Goal: Task Accomplishment & Management: Use online tool/utility

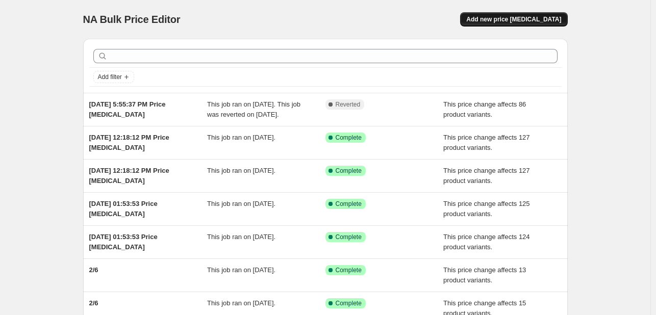
click at [519, 20] on span "Add new price [MEDICAL_DATA]" at bounding box center [513, 19] width 95 height 8
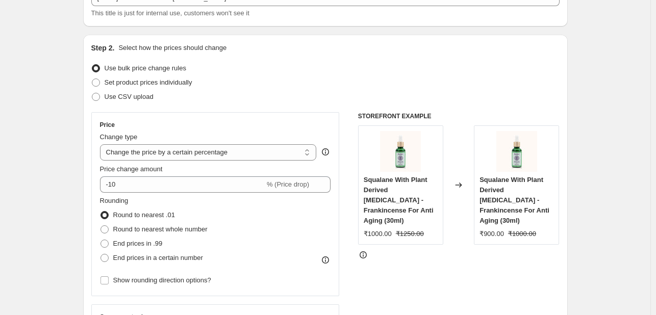
scroll to position [94, 0]
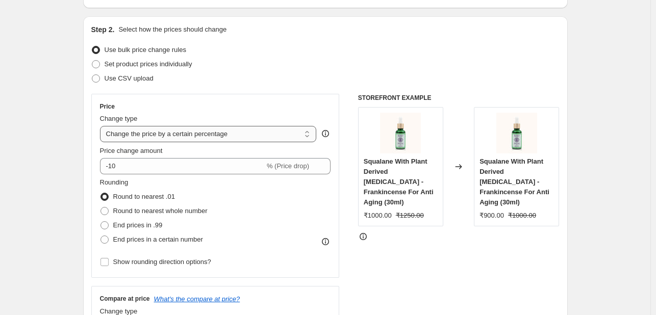
click at [222, 138] on select "Change the price to a certain amount Change the price by a certain amount Chang…" at bounding box center [208, 134] width 217 height 16
select select "pcap"
click at [102, 126] on select "Change the price to a certain amount Change the price by a certain amount Chang…" at bounding box center [208, 134] width 217 height 16
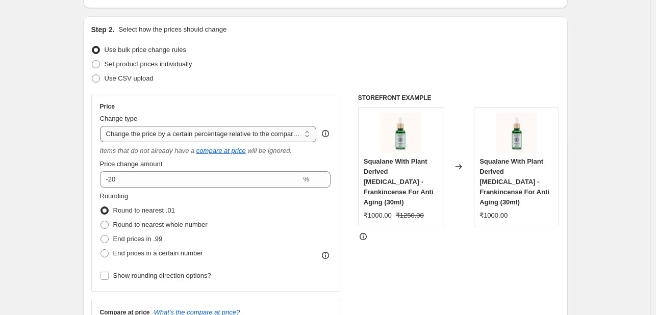
click at [160, 136] on select "Change the price to a certain amount Change the price by a certain amount Chang…" at bounding box center [208, 134] width 217 height 16
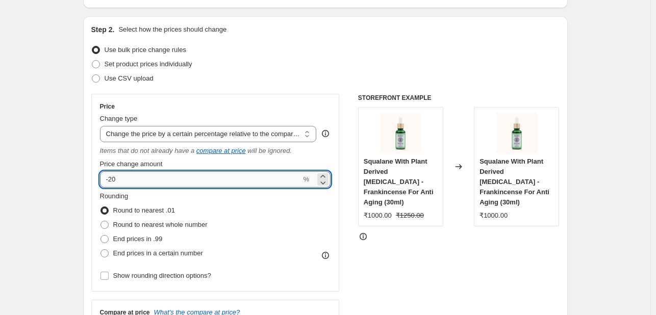
click at [158, 187] on input "-20" at bounding box center [200, 179] width 201 height 16
type input "-2"
type input "-4"
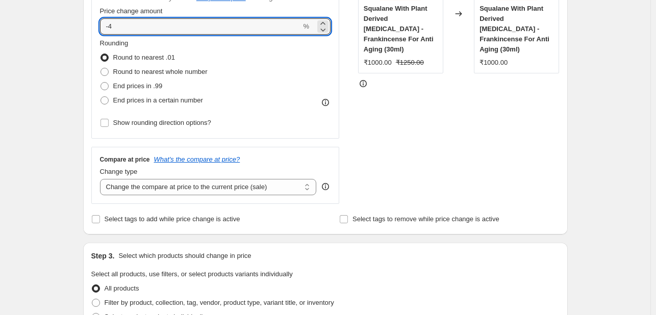
scroll to position [43, 0]
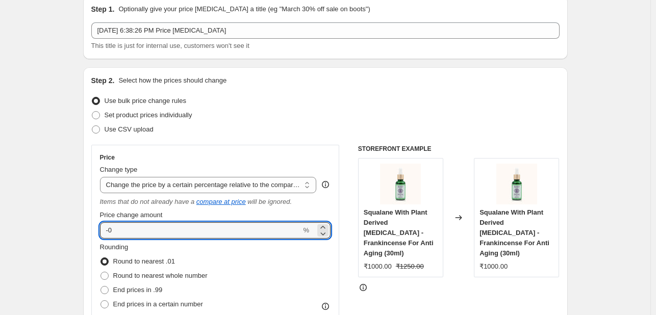
type input "-0"
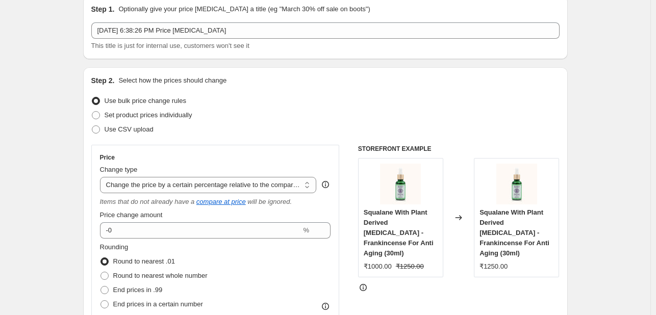
scroll to position [196, 0]
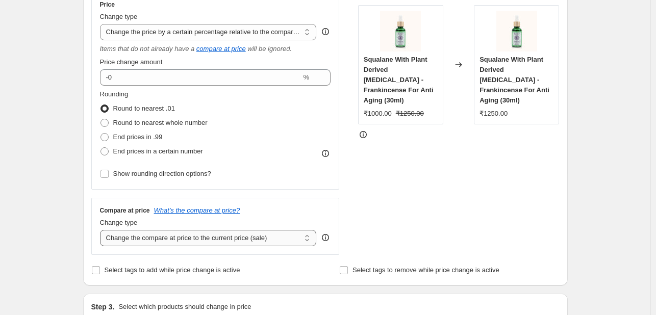
click at [239, 236] on select "Change the compare at price to the current price (sale) Change the compare at p…" at bounding box center [208, 238] width 217 height 16
select select "no_change"
click at [102, 230] on select "Change the compare at price to the current price (sale) Change the compare at p…" at bounding box center [208, 238] width 217 height 16
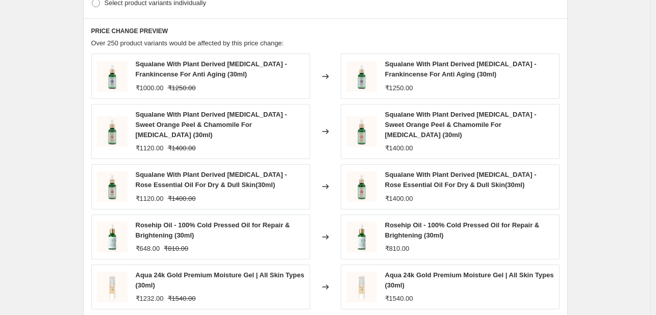
scroll to position [743, 0]
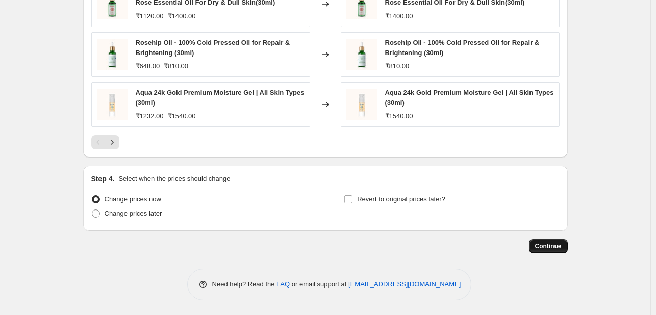
click at [553, 241] on button "Continue" at bounding box center [548, 246] width 39 height 14
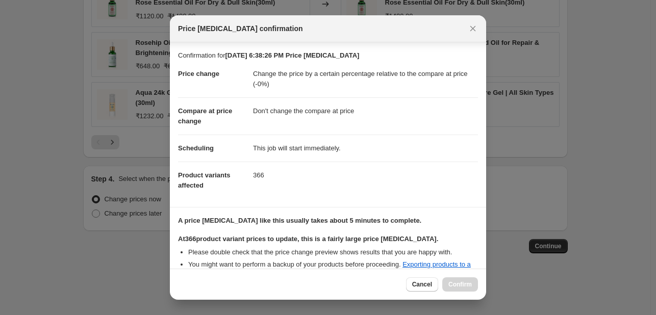
scroll to position [117, 0]
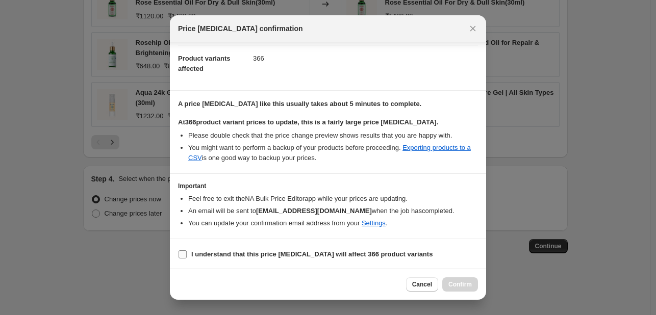
click at [188, 254] on label "I understand that this price [MEDICAL_DATA] will affect 366 product variants" at bounding box center [305, 254] width 254 height 14
click at [187, 254] on input "I understand that this price [MEDICAL_DATA] will affect 366 product variants" at bounding box center [182, 254] width 8 height 8
checkbox input "true"
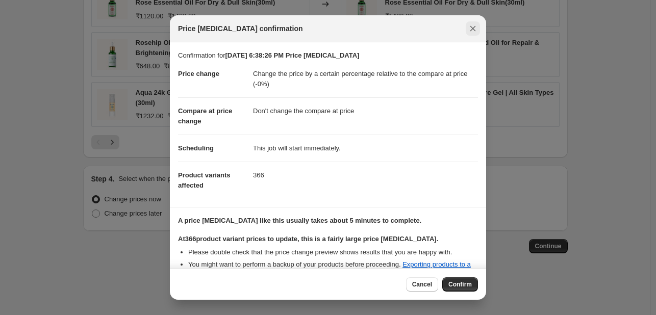
click at [477, 30] on icon "Close" at bounding box center [472, 28] width 10 height 10
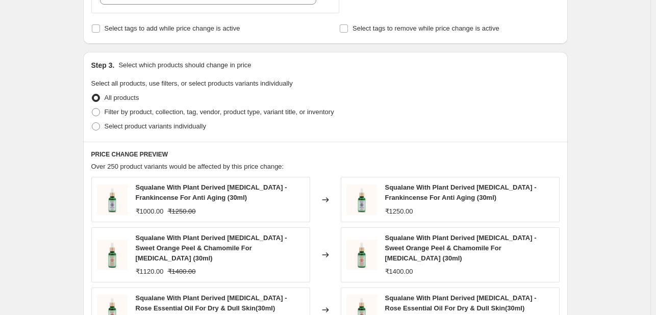
scroll to position [284, 0]
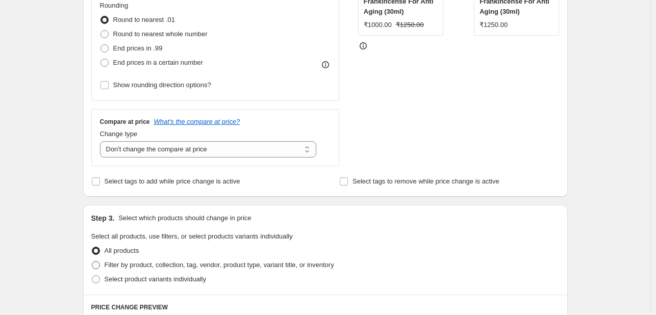
click at [140, 261] on span "Filter by product, collection, tag, vendor, product type, variant title, or inv…" at bounding box center [218, 265] width 229 height 8
click at [92, 261] on input "Filter by product, collection, tag, vendor, product type, variant title, or inv…" at bounding box center [92, 261] width 1 height 1
radio input "true"
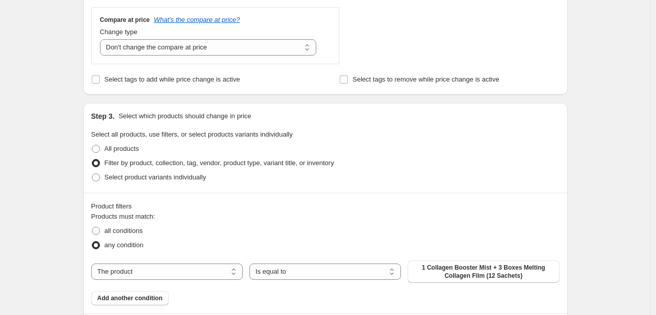
scroll to position [488, 0]
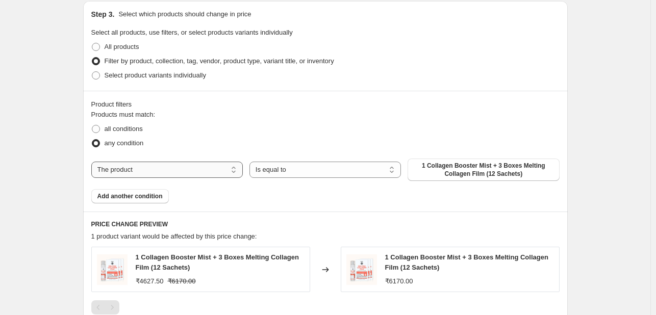
click at [219, 170] on select "The product The product's collection The product's tag The product's vendor The…" at bounding box center [166, 170] width 151 height 16
select select "collection"
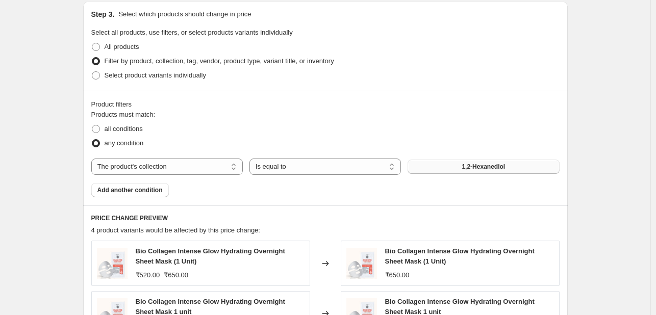
click at [470, 169] on span "1,2-Hexanediol" at bounding box center [482, 167] width 43 height 8
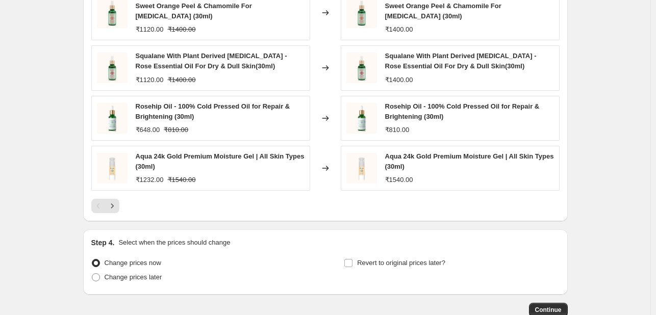
scroll to position [858, 0]
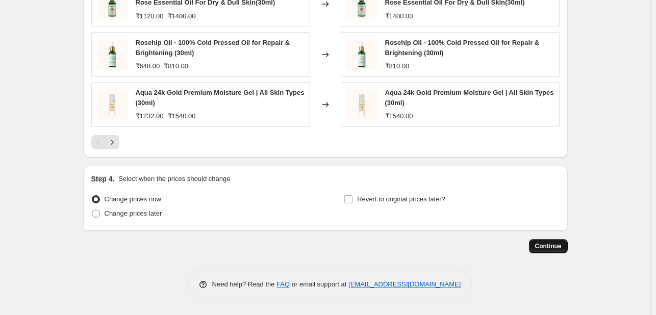
click at [556, 246] on span "Continue" at bounding box center [548, 246] width 27 height 8
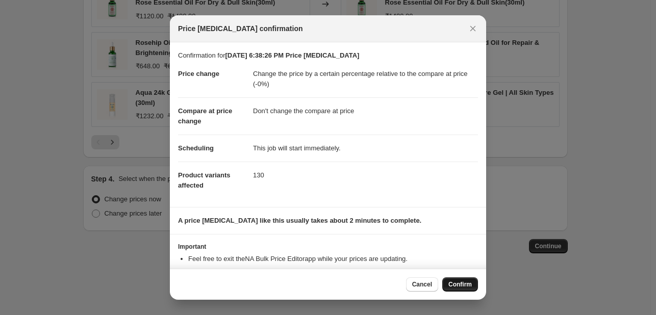
click at [463, 279] on button "Confirm" at bounding box center [460, 284] width 36 height 14
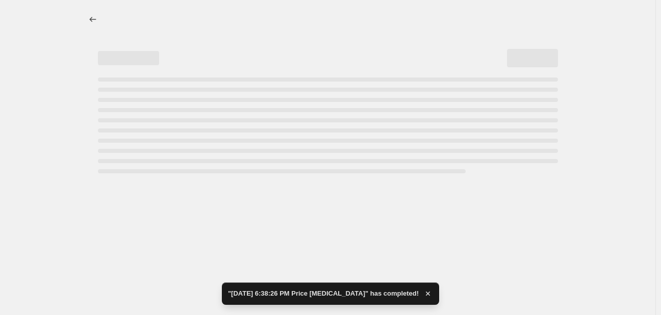
select select "pcap"
select select "no_change"
select select "collection"
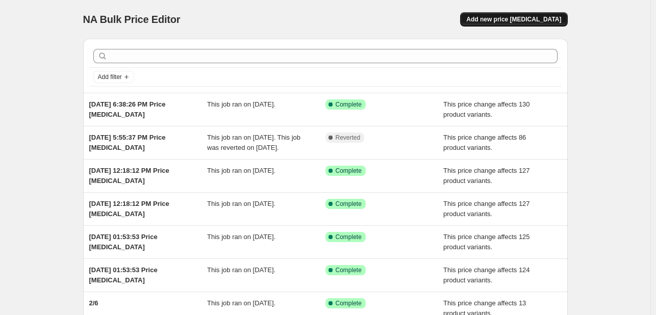
click at [520, 18] on span "Add new price [MEDICAL_DATA]" at bounding box center [513, 19] width 95 height 8
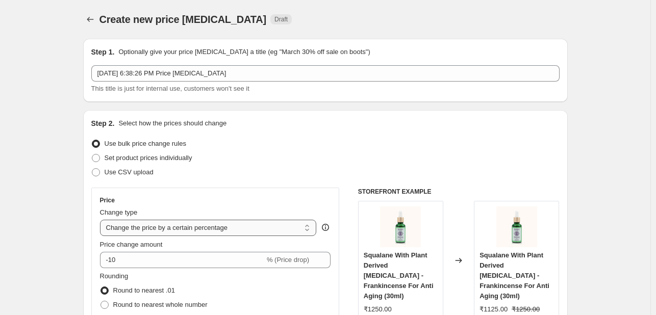
click at [207, 227] on select "Change the price to a certain amount Change the price by a certain amount Chang…" at bounding box center [208, 228] width 217 height 16
select select "pcap"
click at [102, 220] on select "Change the price to a certain amount Change the price by a certain amount Chang…" at bounding box center [208, 228] width 217 height 16
type input "-20"
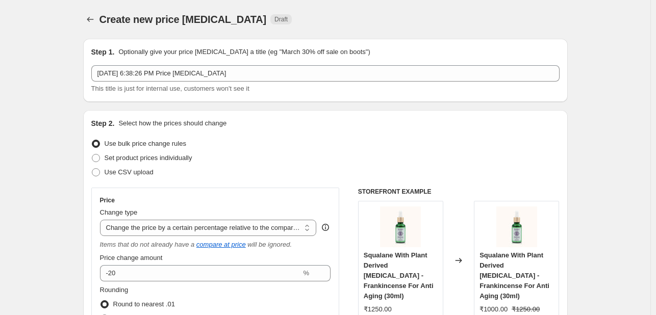
scroll to position [102, 0]
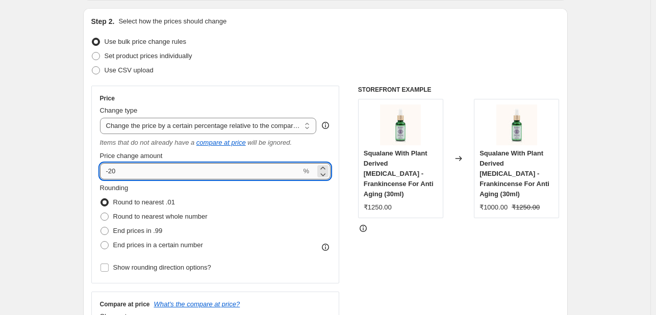
click at [199, 177] on input "-20" at bounding box center [200, 171] width 201 height 16
type input "1"
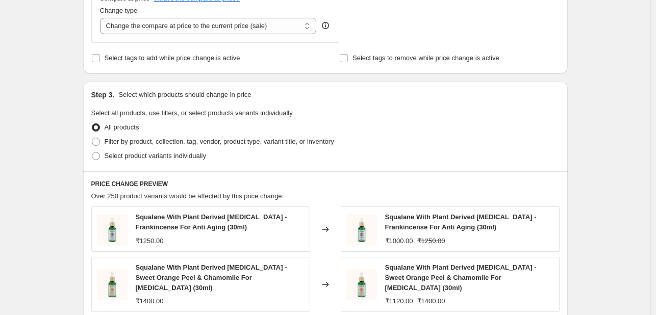
scroll to position [255, 0]
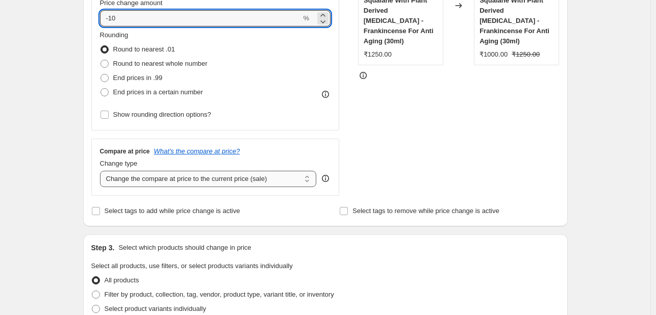
type input "-10"
click at [263, 176] on select "Change the compare at price to the current price (sale) Change the compare at p…" at bounding box center [208, 179] width 217 height 16
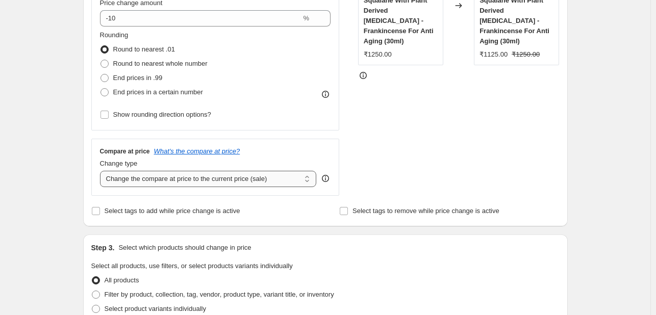
select select "no_change"
click at [102, 171] on select "Change the compare at price to the current price (sale) Change the compare at p…" at bounding box center [208, 179] width 217 height 16
click at [86, 196] on div "Step 2. Select how the prices should change Use bulk price change rules Set pro…" at bounding box center [325, 40] width 484 height 371
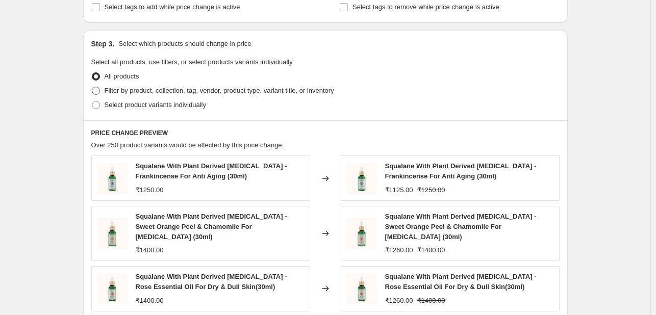
click at [132, 93] on span "Filter by product, collection, tag, vendor, product type, variant title, or inv…" at bounding box center [218, 91] width 229 height 8
click at [92, 87] on input "Filter by product, collection, tag, vendor, product type, variant title, or inv…" at bounding box center [92, 87] width 1 height 1
radio input "true"
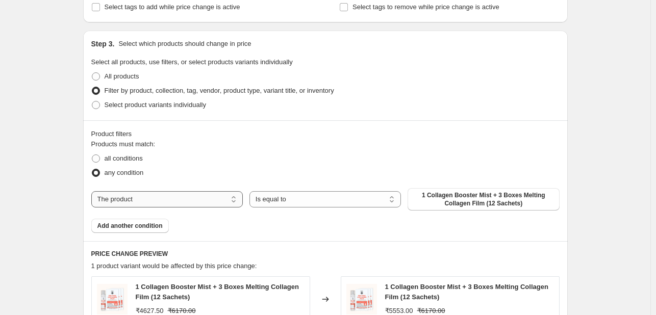
click at [149, 196] on select "The product The product's collection The product's tag The product's vendor The…" at bounding box center [166, 199] width 151 height 16
select select "collection"
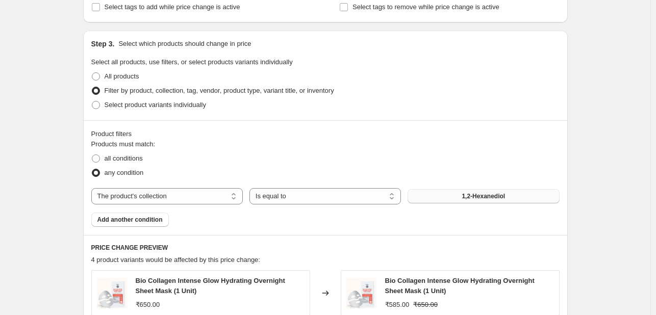
click at [465, 203] on button "1,2-Hexanediol" at bounding box center [482, 196] width 151 height 14
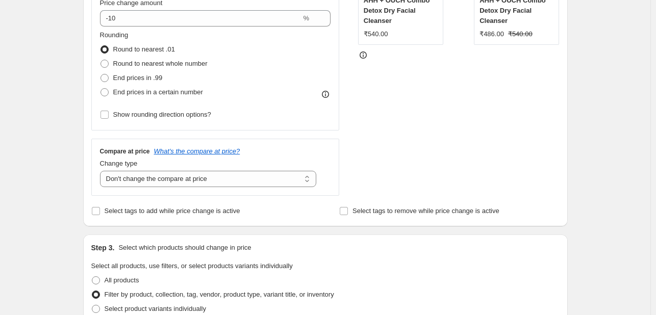
scroll to position [102, 0]
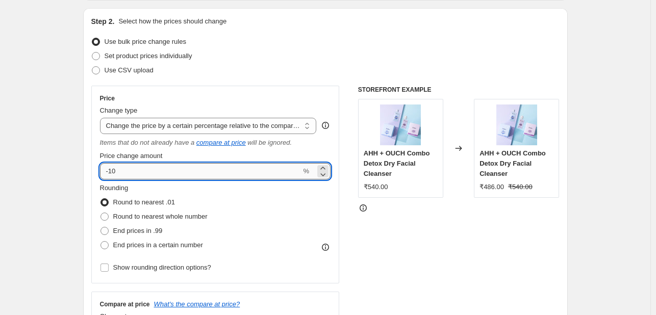
click at [155, 173] on input "-10" at bounding box center [200, 171] width 201 height 16
type input "-1"
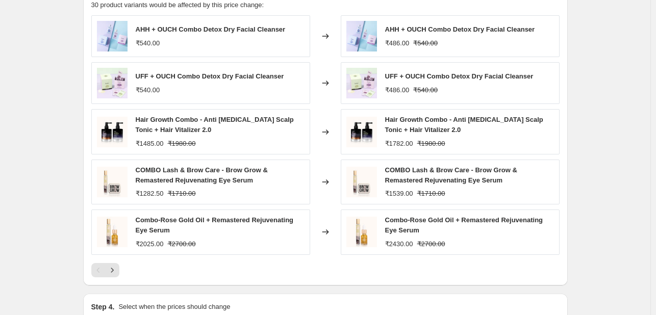
scroll to position [841, 0]
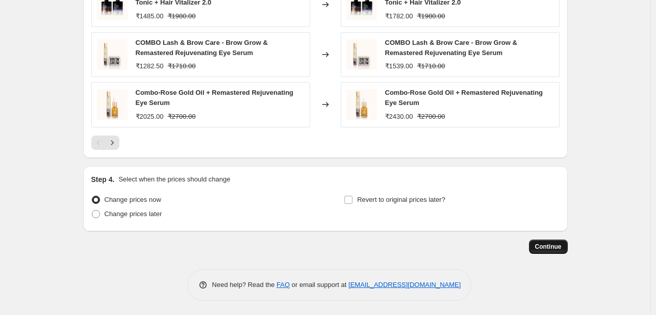
type input "-5"
click at [556, 246] on span "Continue" at bounding box center [548, 247] width 27 height 8
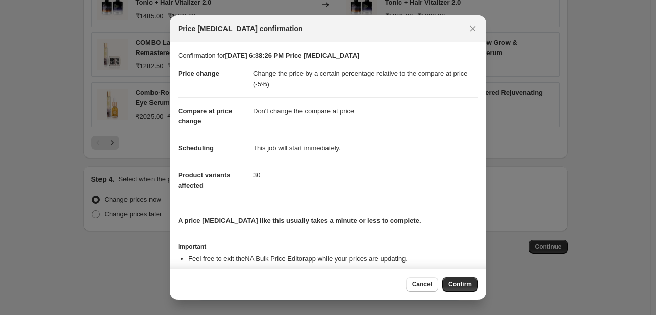
scroll to position [30, 0]
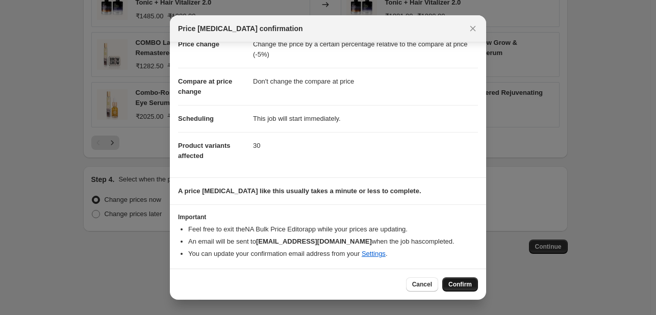
click at [473, 281] on button "Confirm" at bounding box center [460, 284] width 36 height 14
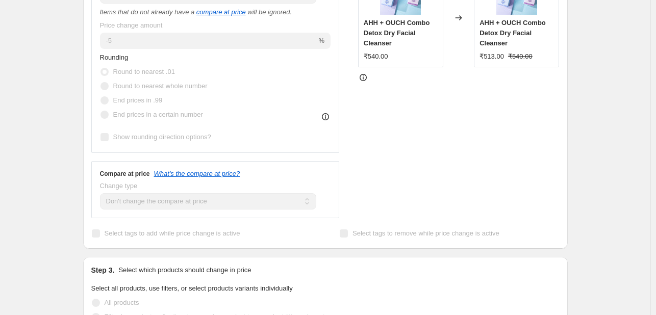
scroll to position [357, 0]
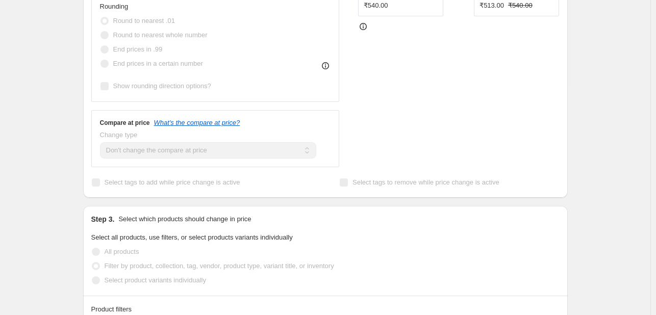
select select "pcap"
select select "no_change"
select select "collection"
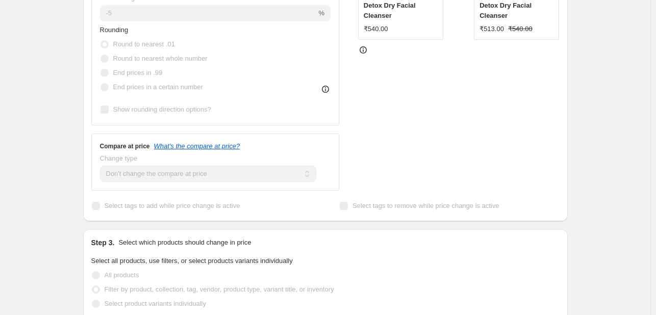
scroll to position [0, 0]
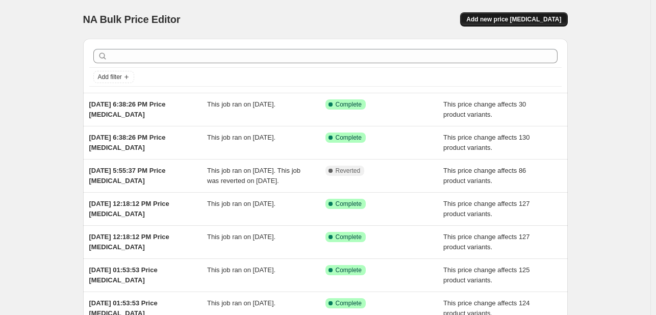
click at [530, 15] on button "Add new price [MEDICAL_DATA]" at bounding box center [513, 19] width 107 height 14
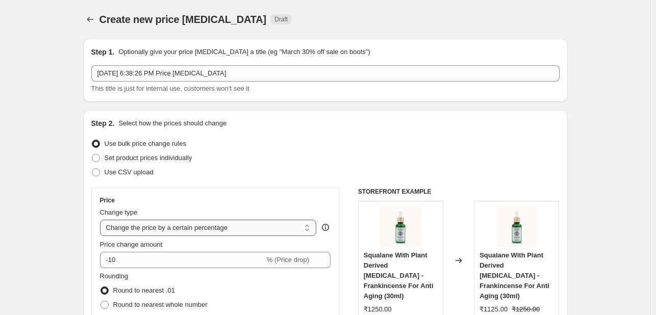
click at [201, 225] on select "Change the price to a certain amount Change the price by a certain amount Chang…" at bounding box center [208, 228] width 217 height 16
select select "pcap"
click at [102, 220] on select "Change the price to a certain amount Change the price by a certain amount Chang…" at bounding box center [208, 228] width 217 height 16
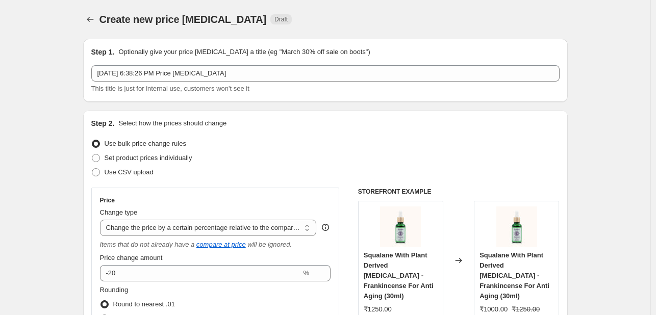
scroll to position [204, 0]
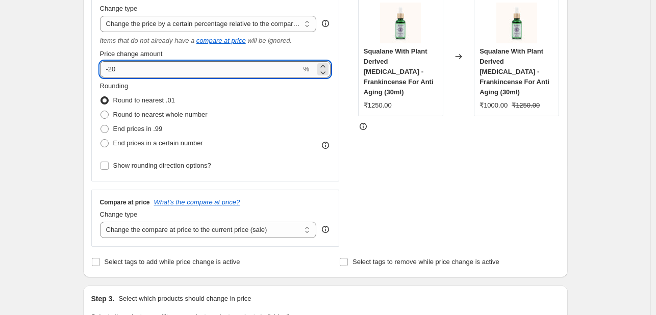
click at [160, 66] on input "-20" at bounding box center [200, 69] width 201 height 16
type input "-2"
type input "-10"
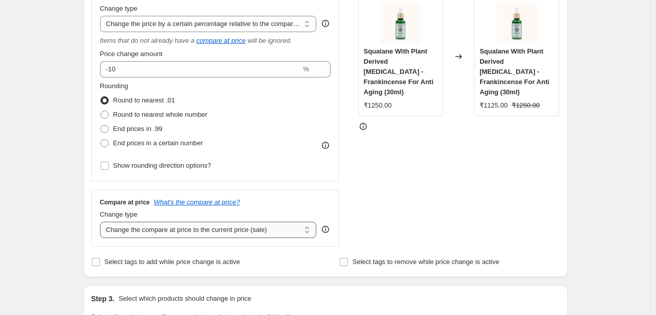
click at [186, 234] on select "Change the compare at price to the current price (sale) Change the compare at p…" at bounding box center [208, 230] width 217 height 16
select select "no_change"
click at [102, 222] on select "Change the compare at price to the current price (sale) Change the compare at p…" at bounding box center [208, 230] width 217 height 16
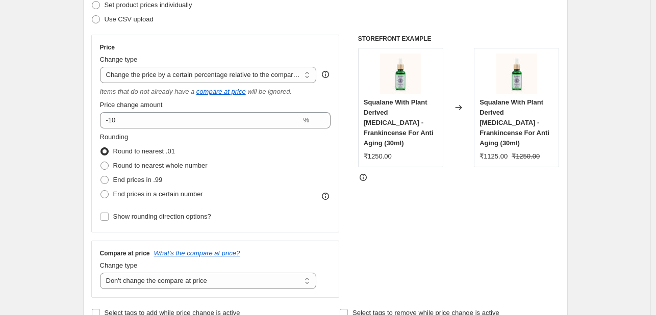
scroll to position [306, 0]
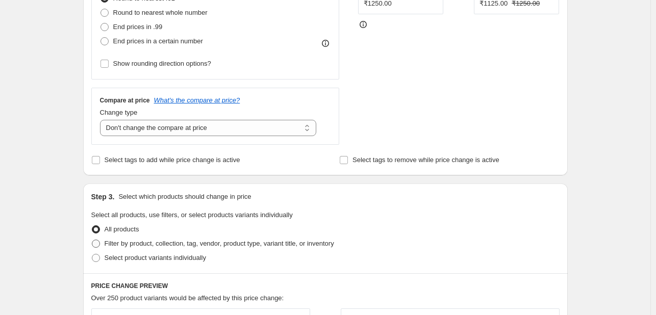
click at [211, 243] on span "Filter by product, collection, tag, vendor, product type, variant title, or inv…" at bounding box center [218, 244] width 229 height 8
click at [92, 240] on input "Filter by product, collection, tag, vendor, product type, variant title, or inv…" at bounding box center [92, 240] width 1 height 1
radio input "true"
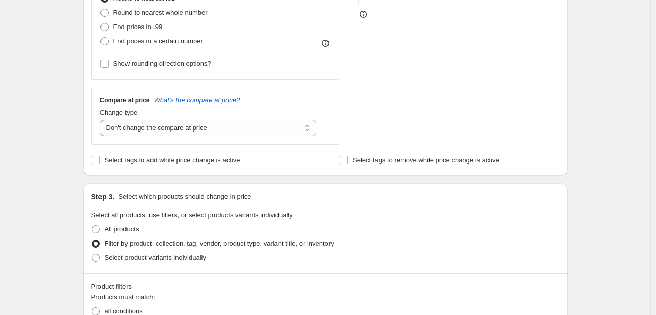
scroll to position [510, 0]
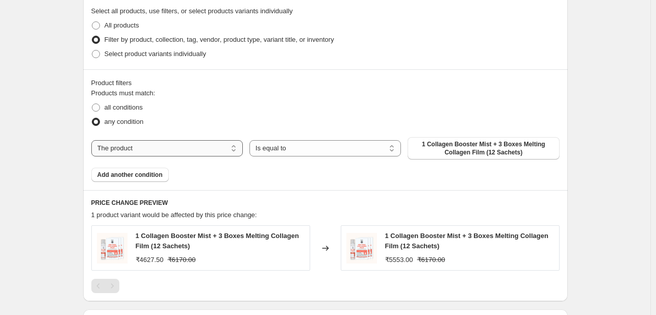
click at [185, 152] on select "The product The product's collection The product's tag The product's vendor The…" at bounding box center [166, 148] width 151 height 16
select select "collection"
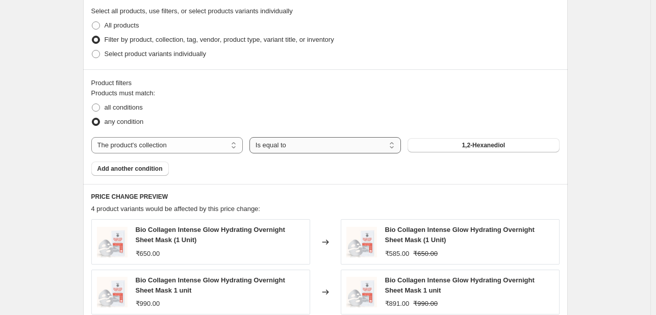
click at [339, 152] on select "Is equal to Is not equal to" at bounding box center [324, 145] width 151 height 16
click at [460, 151] on button "1,2-Hexanediol" at bounding box center [482, 145] width 151 height 14
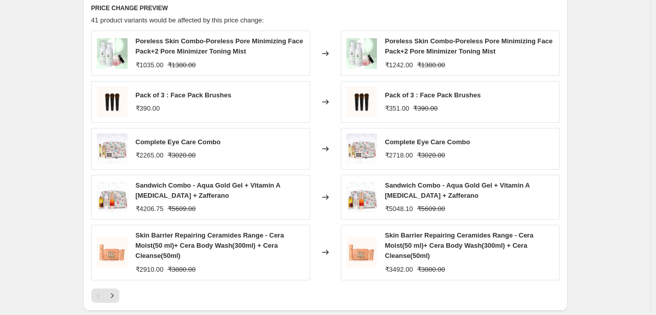
scroll to position [800, 0]
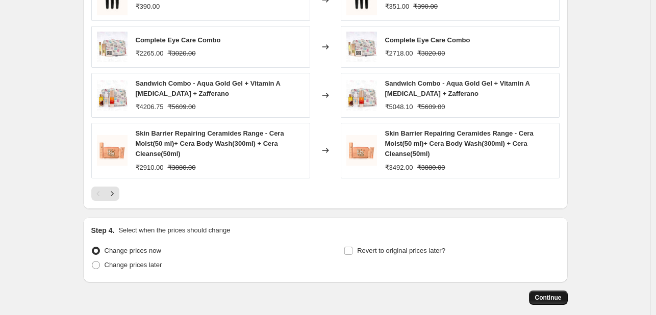
click at [561, 294] on span "Continue" at bounding box center [548, 298] width 27 height 8
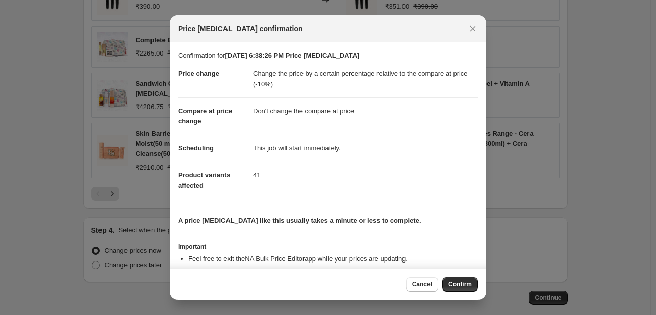
click at [462, 285] on span "Confirm" at bounding box center [459, 284] width 23 height 8
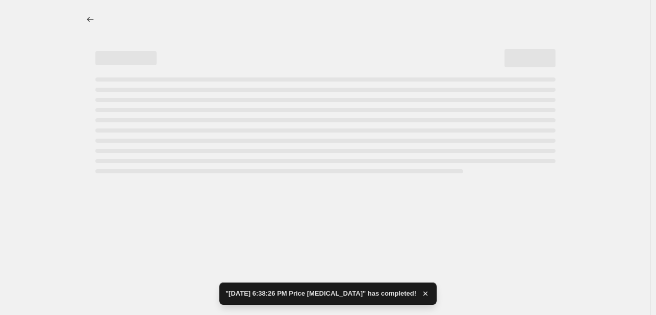
select select "pcap"
select select "no_change"
select select "collection"
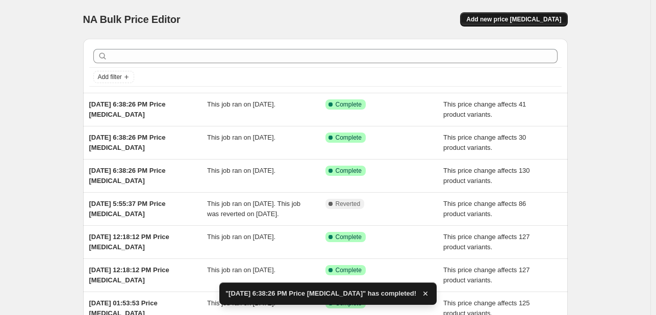
click at [505, 15] on button "Add new price [MEDICAL_DATA]" at bounding box center [513, 19] width 107 height 14
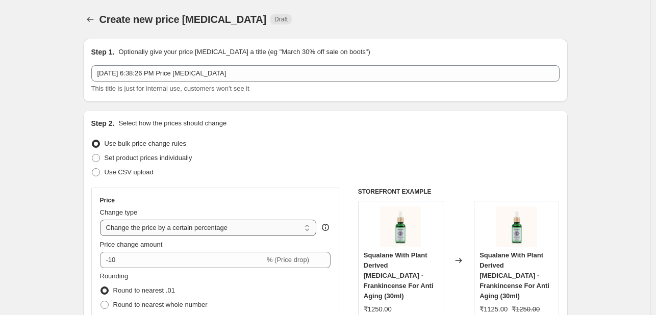
click at [178, 233] on select "Change the price to a certain amount Change the price by a certain amount Chang…" at bounding box center [208, 228] width 217 height 16
select select "pcap"
click at [102, 220] on select "Change the price to a certain amount Change the price by a certain amount Chang…" at bounding box center [208, 228] width 217 height 16
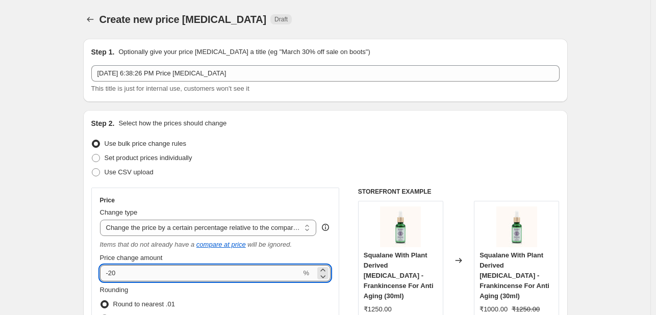
click at [188, 272] on input "-20" at bounding box center [200, 273] width 201 height 16
type input "-2"
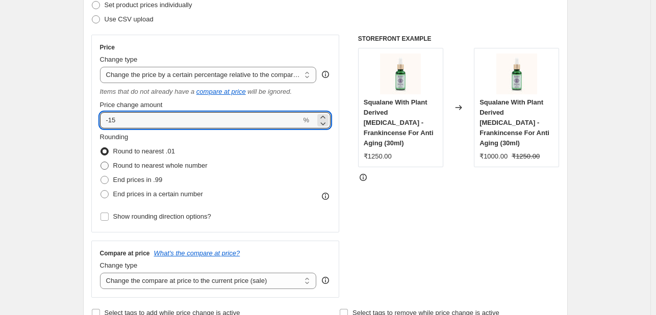
scroll to position [306, 0]
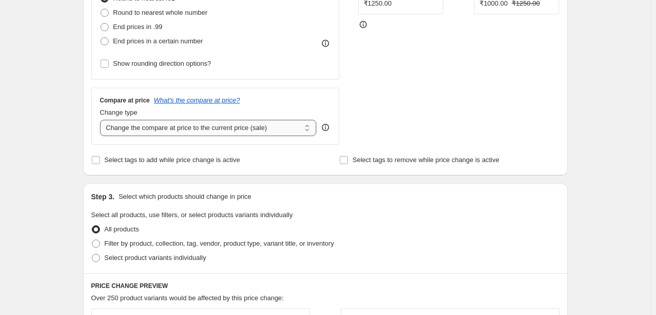
type input "-15"
click at [217, 125] on select "Change the compare at price to the current price (sale) Change the compare at p…" at bounding box center [208, 128] width 217 height 16
select select "no_change"
click at [102, 120] on select "Change the compare at price to the current price (sale) Change the compare at p…" at bounding box center [208, 128] width 217 height 16
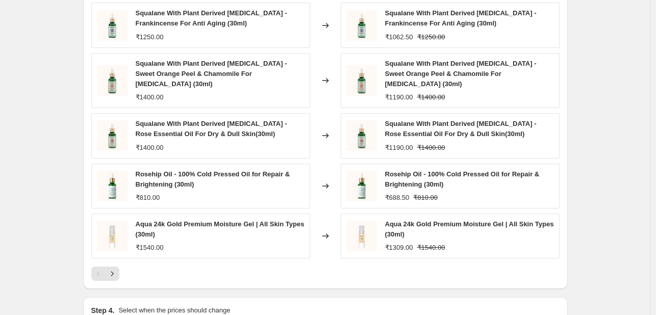
scroll to position [743, 0]
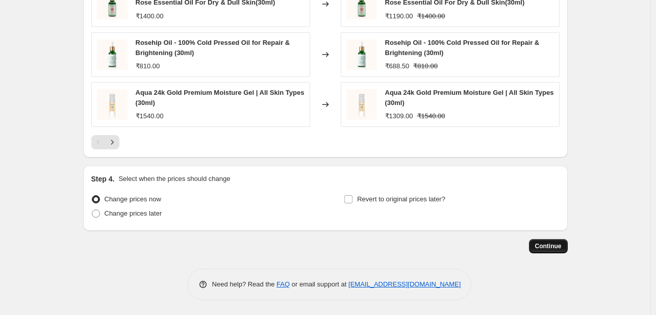
click at [544, 248] on span "Continue" at bounding box center [548, 246] width 27 height 8
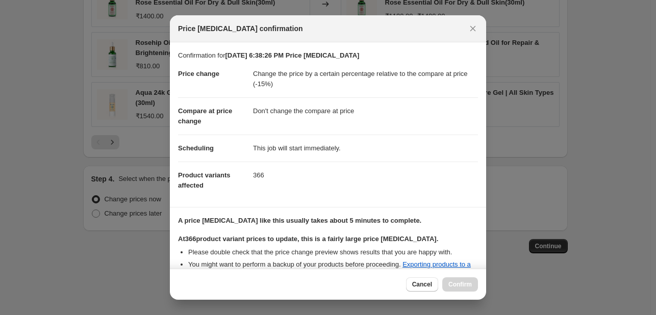
click at [466, 286] on div "Cancel Confirm" at bounding box center [442, 284] width 72 height 14
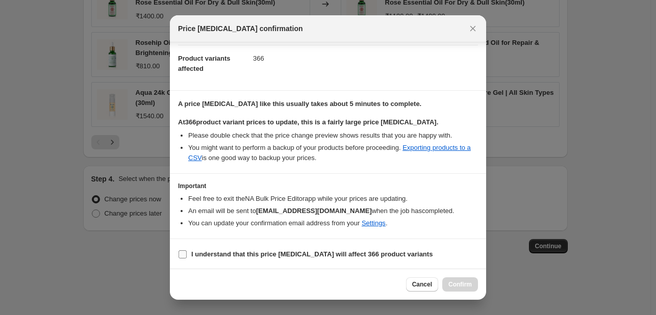
click at [224, 253] on b "I understand that this price [MEDICAL_DATA] will affect 366 product variants" at bounding box center [311, 254] width 241 height 8
click at [187, 253] on input "I understand that this price [MEDICAL_DATA] will affect 366 product variants" at bounding box center [182, 254] width 8 height 8
checkbox input "true"
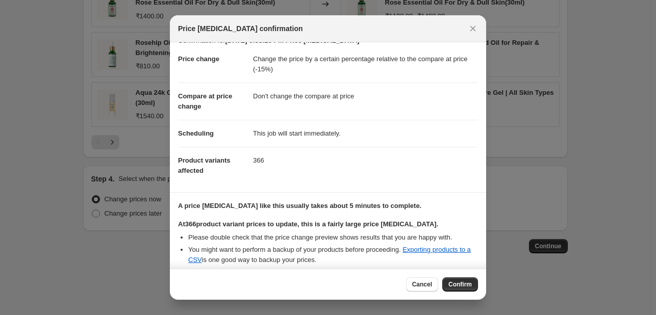
scroll to position [0, 0]
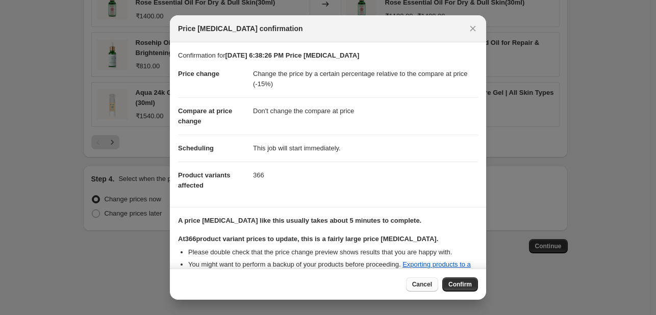
click at [432, 283] on span "Cancel" at bounding box center [422, 284] width 20 height 8
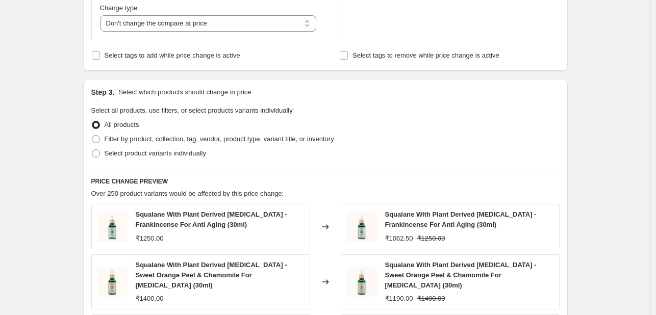
scroll to position [452, 0]
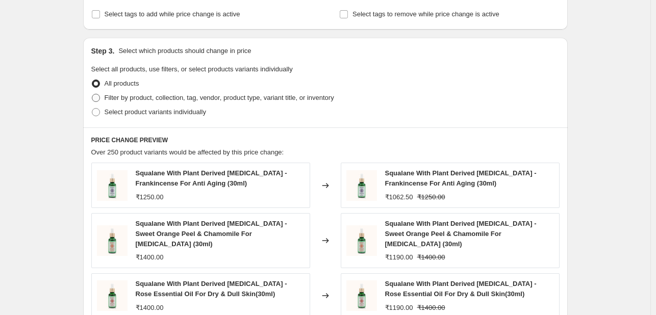
click at [115, 95] on span "Filter by product, collection, tag, vendor, product type, variant title, or inv…" at bounding box center [218, 98] width 229 height 8
click at [92, 94] on input "Filter by product, collection, tag, vendor, product type, variant title, or inv…" at bounding box center [92, 94] width 1 height 1
radio input "true"
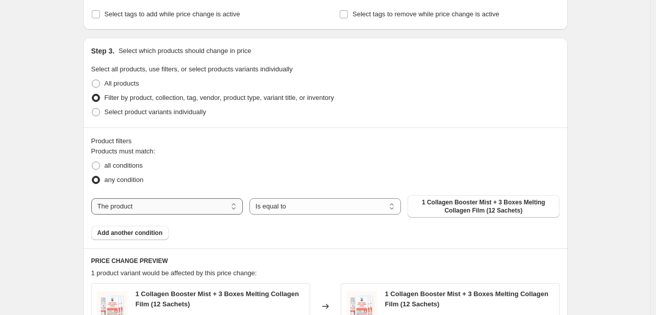
click at [174, 209] on select "The product The product's collection The product's tag The product's vendor The…" at bounding box center [166, 206] width 151 height 16
select select "collection"
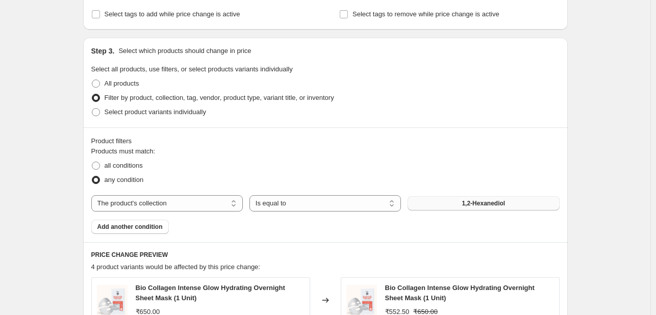
click at [459, 202] on button "1,2-Hexanediol" at bounding box center [482, 203] width 151 height 14
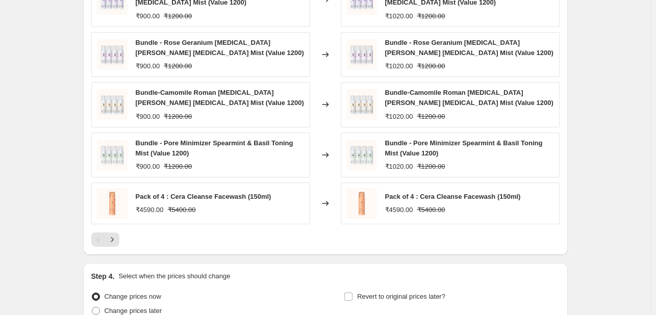
scroll to position [844, 0]
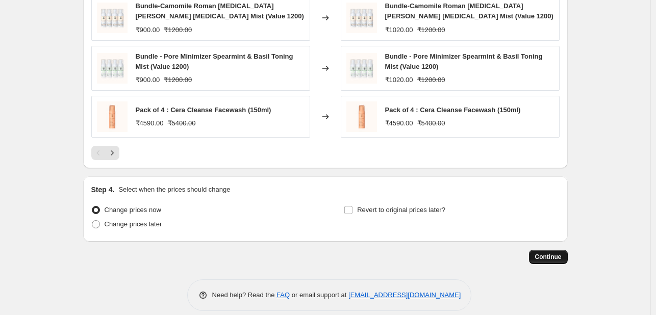
click at [542, 250] on button "Continue" at bounding box center [548, 257] width 39 height 14
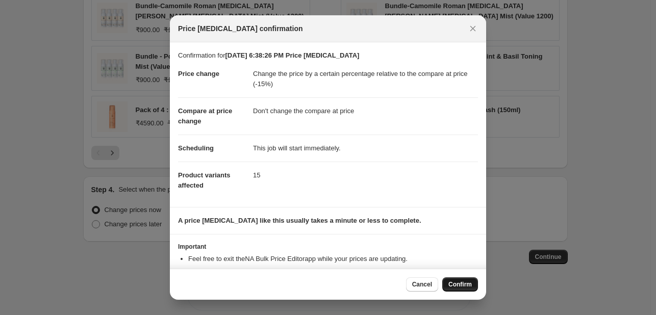
click at [466, 284] on span "Confirm" at bounding box center [459, 284] width 23 height 8
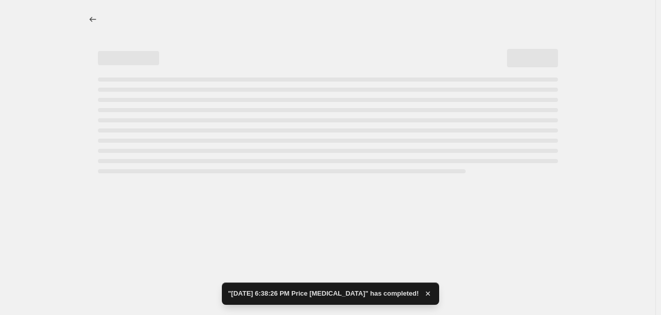
select select "pcap"
select select "no_change"
select select "collection"
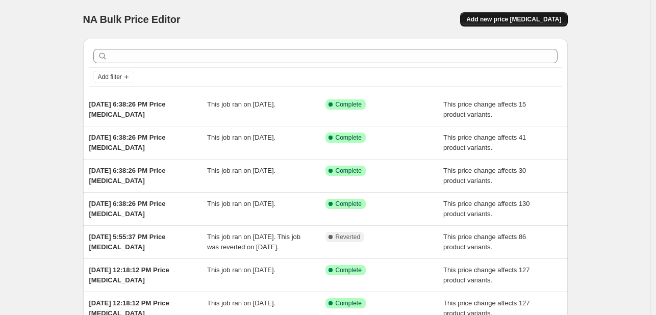
click at [518, 19] on span "Add new price [MEDICAL_DATA]" at bounding box center [513, 19] width 95 height 8
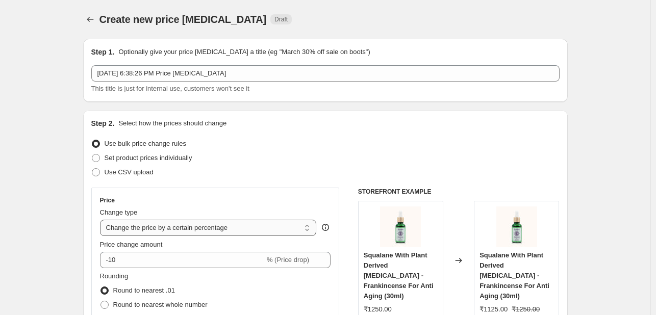
click at [212, 233] on select "Change the price to a certain amount Change the price by a certain amount Chang…" at bounding box center [208, 228] width 217 height 16
select select "pcap"
click at [102, 220] on select "Change the price to a certain amount Change the price by a certain amount Chang…" at bounding box center [208, 228] width 217 height 16
type input "-20"
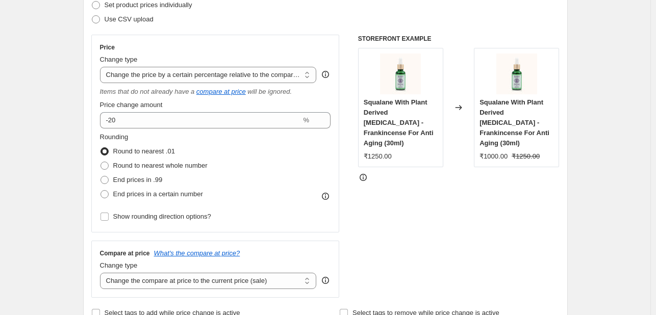
scroll to position [306, 0]
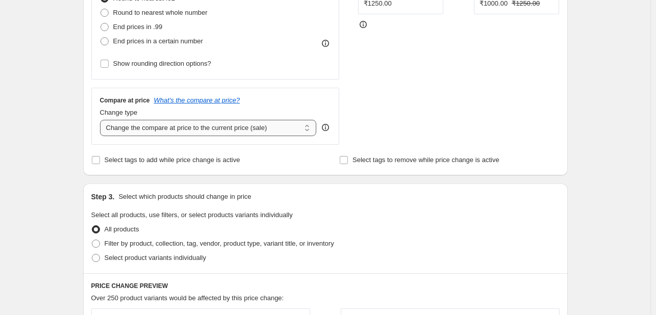
click at [273, 129] on select "Change the compare at price to the current price (sale) Change the compare at p…" at bounding box center [208, 128] width 217 height 16
select select "no_change"
click at [102, 120] on select "Change the compare at price to the current price (sale) Change the compare at p…" at bounding box center [208, 128] width 217 height 16
click at [161, 249] on span "Filter by product, collection, tag, vendor, product type, variant title, or inv…" at bounding box center [218, 244] width 229 height 10
click at [92, 240] on input "Filter by product, collection, tag, vendor, product type, variant title, or inv…" at bounding box center [92, 240] width 1 height 1
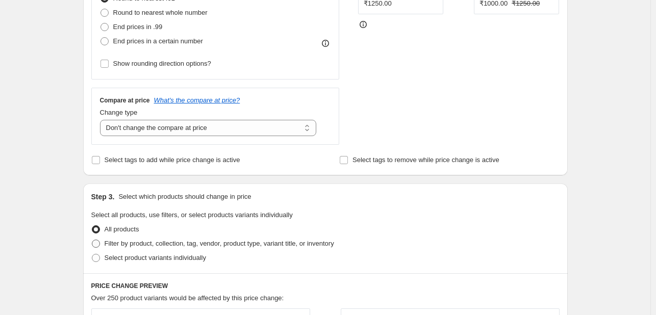
radio input "true"
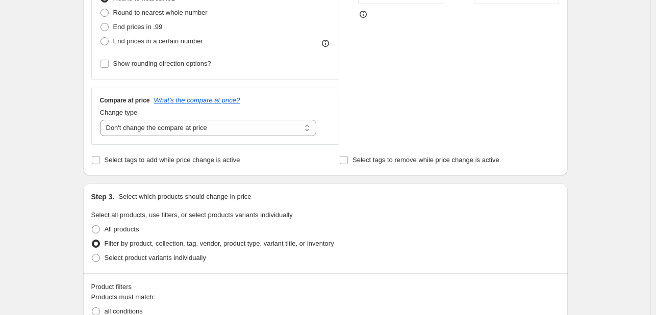
scroll to position [459, 0]
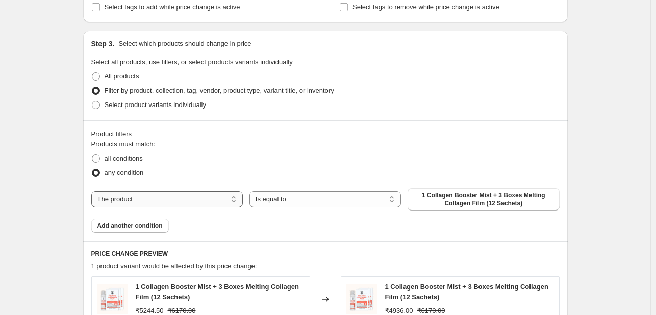
click at [232, 196] on select "The product The product's collection The product's tag The product's vendor The…" at bounding box center [166, 199] width 151 height 16
select select "collection"
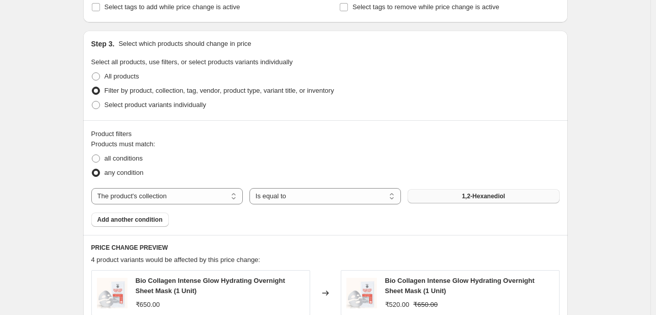
click at [480, 202] on button "1,2-Hexanediol" at bounding box center [482, 196] width 151 height 14
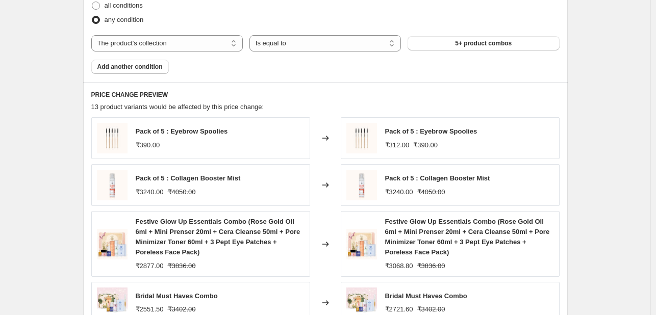
scroll to position [816, 0]
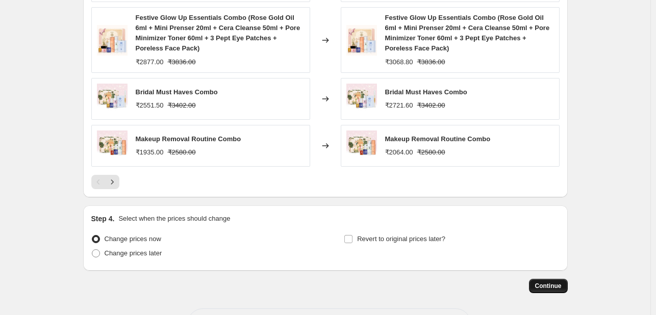
click at [555, 284] on span "Continue" at bounding box center [548, 286] width 27 height 8
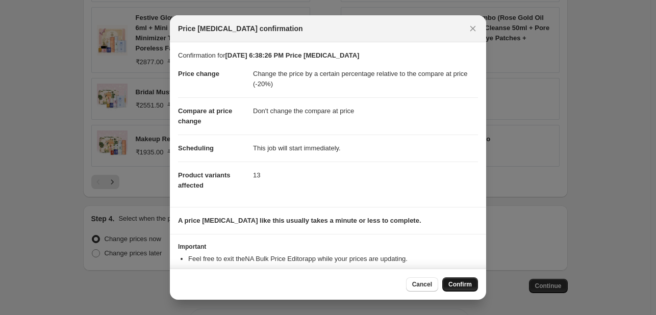
click at [453, 283] on span "Confirm" at bounding box center [459, 284] width 23 height 8
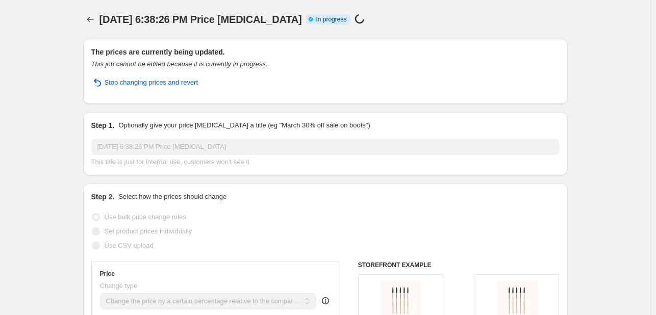
select select "pcap"
select select "no_change"
select select "collection"
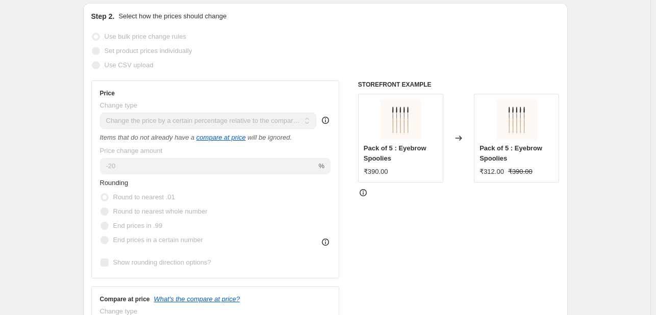
scroll to position [153, 0]
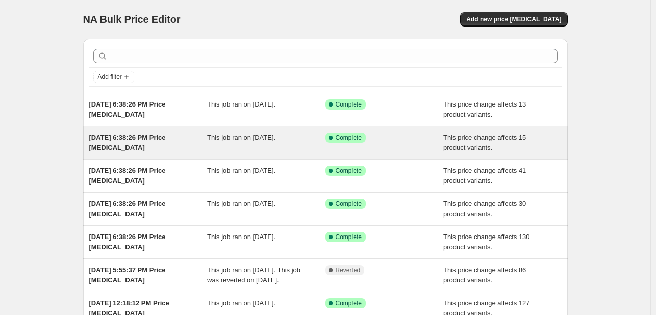
click at [164, 150] on div "[DATE] 6:38:26 PM Price [MEDICAL_DATA]" at bounding box center [148, 143] width 118 height 20
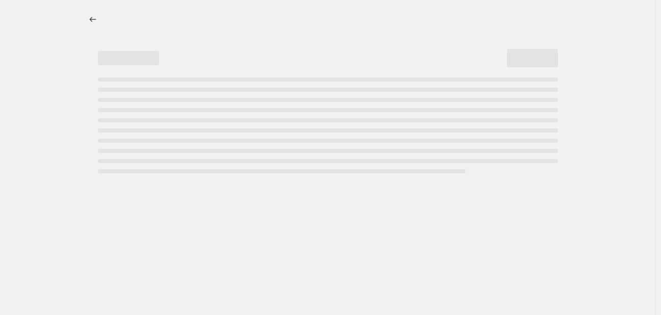
select select "pcap"
select select "no_change"
select select "collection"
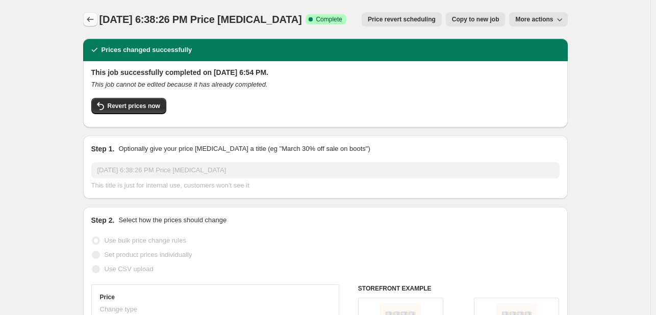
click at [94, 18] on icon "Price change jobs" at bounding box center [90, 19] width 10 height 10
